Goal: Navigation & Orientation: Find specific page/section

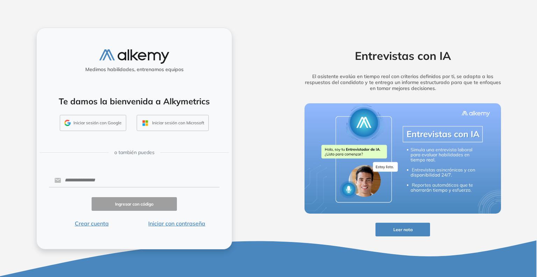
click at [107, 127] on button "Iniciar sesión con Google" at bounding box center [93, 123] width 66 height 16
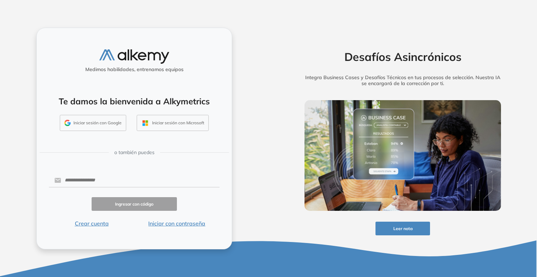
click at [97, 126] on button "Iniciar sesión con Google" at bounding box center [93, 123] width 66 height 16
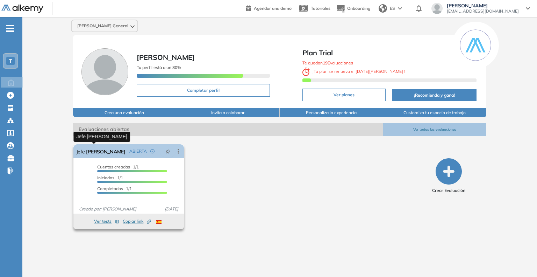
click at [95, 151] on link "Jefe [PERSON_NAME]" at bounding box center [100, 151] width 49 height 14
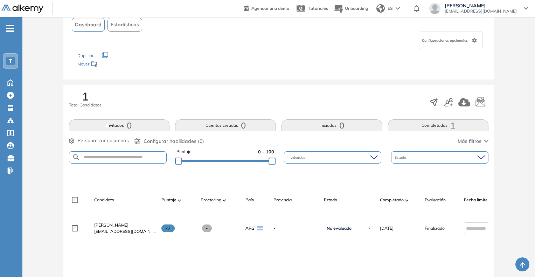
scroll to position [105, 0]
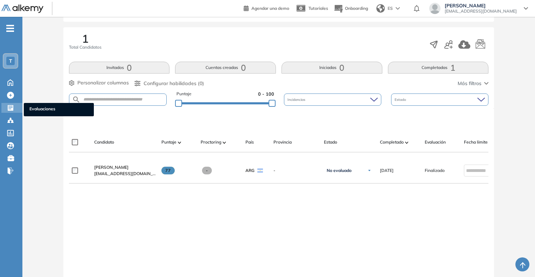
click at [14, 110] on icon at bounding box center [10, 107] width 7 height 7
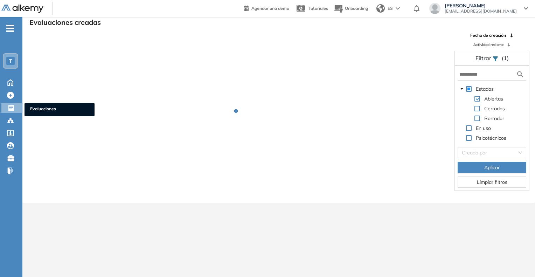
scroll to position [17, 0]
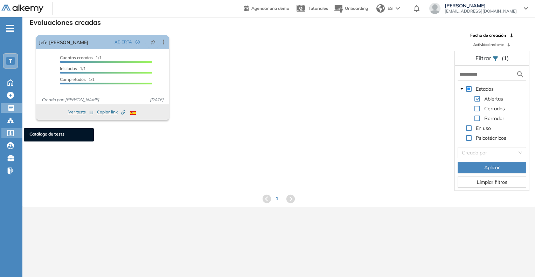
click at [6, 135] on div "Catálogo de tests Catálogo de tests" at bounding box center [11, 133] width 21 height 10
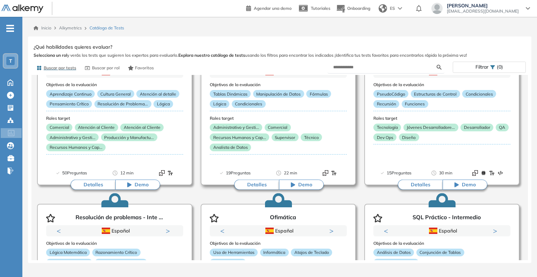
scroll to position [35, 0]
